Goal: Submit feedback/report problem: Submit feedback/report problem

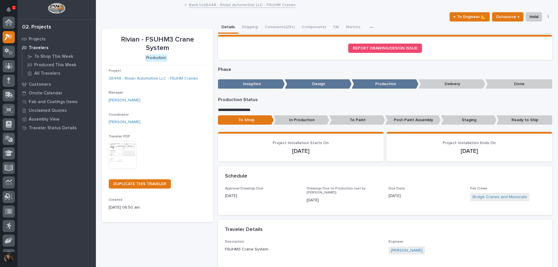
scroll to position [15, 0]
click at [9, 8] on icon "Notifications" at bounding box center [8, 9] width 5 height 5
click at [132, 5] on div "Back to 26448 - Rivian Automotive LLC - FSUHM Cranes" at bounding box center [327, 5] width 462 height 8
click at [8, 19] on icon at bounding box center [9, 22] width 8 height 7
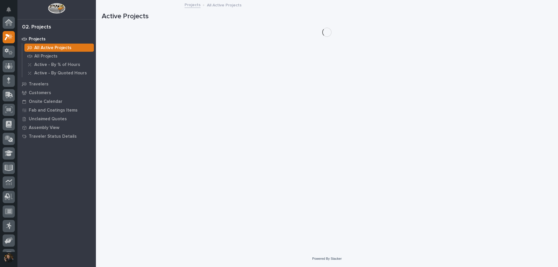
scroll to position [15, 0]
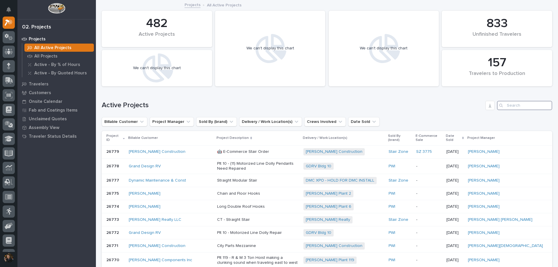
click at [506, 108] on input "Search" at bounding box center [524, 105] width 55 height 9
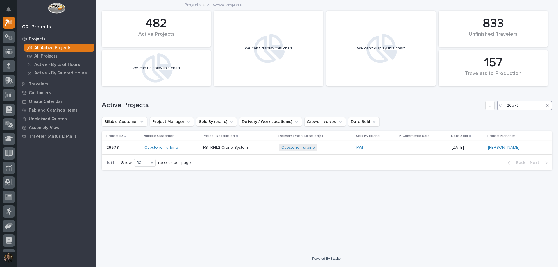
type input "26578"
click at [189, 145] on div "Capstone Turbine" at bounding box center [171, 147] width 54 height 5
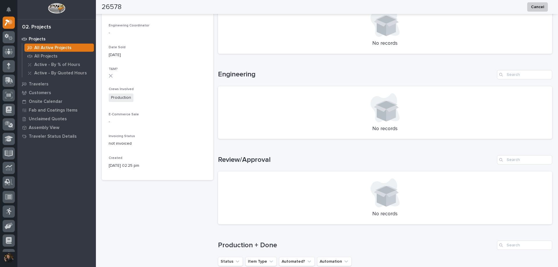
scroll to position [328, 0]
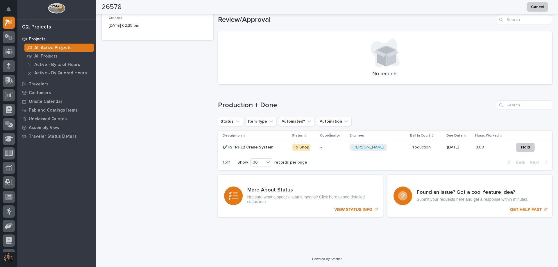
click at [275, 144] on div "✔️FSTRHL2 Crane System ✔️FSTRHL2 Crane System" at bounding box center [255, 148] width 65 height 10
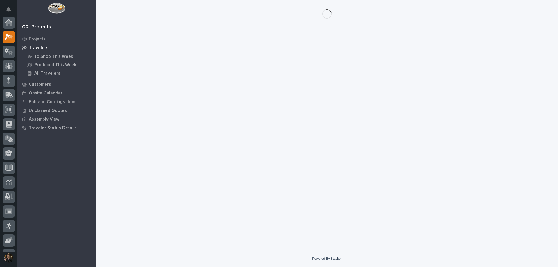
scroll to position [15, 0]
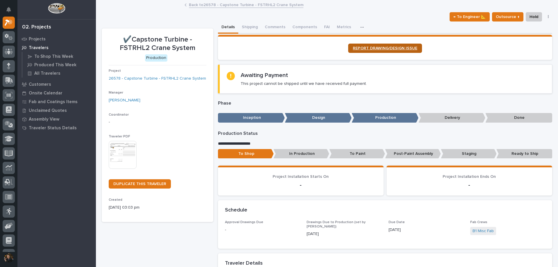
click at [387, 47] on span "REPORT DRAWING/DESIGN ISSUE" at bounding box center [385, 48] width 65 height 4
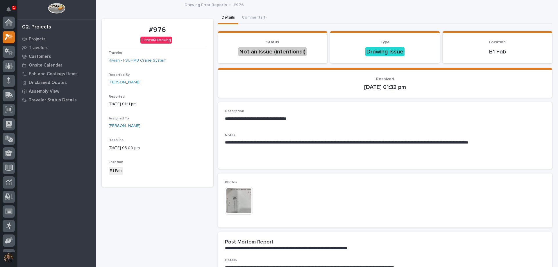
scroll to position [15, 0]
click at [252, 18] on button "Comments (1)" at bounding box center [254, 18] width 32 height 12
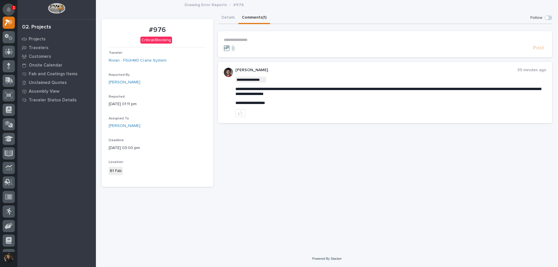
click at [6, 12] on button "Notifications" at bounding box center [9, 9] width 12 height 12
click at [244, 112] on button "button" at bounding box center [240, 114] width 10 height 8
click at [236, 41] on p "**********" at bounding box center [385, 39] width 323 height 5
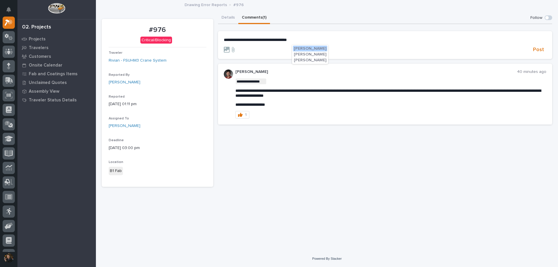
click at [299, 62] on span "[PERSON_NAME]" at bounding box center [310, 60] width 33 height 4
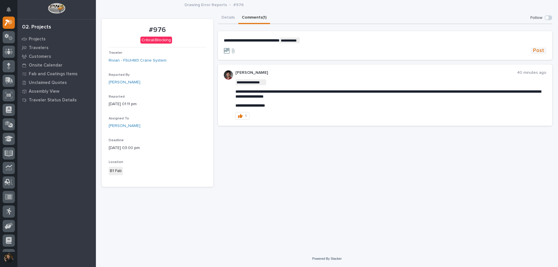
click at [543, 49] on span "Post" at bounding box center [538, 50] width 11 height 7
